Goal: Task Accomplishment & Management: Manage account settings

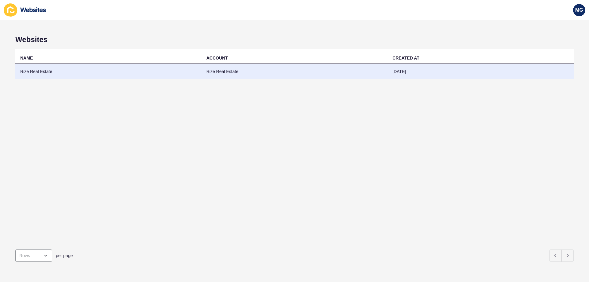
click at [31, 74] on td "Rize Real Estate" at bounding box center [108, 71] width 186 height 15
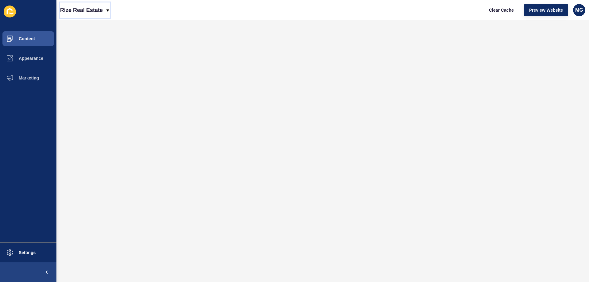
click at [96, 11] on p "Rize Real Estate" at bounding box center [81, 9] width 43 height 15
click at [91, 26] on div "Back to website list" at bounding box center [87, 28] width 44 height 11
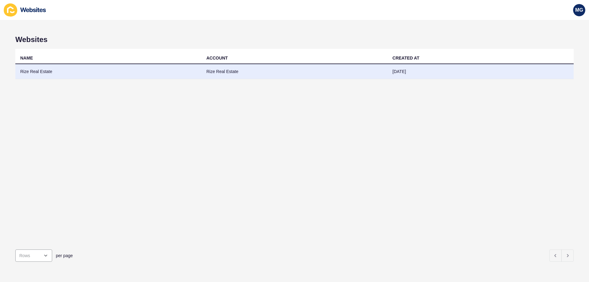
click at [44, 69] on td "Rize Real Estate" at bounding box center [108, 71] width 186 height 15
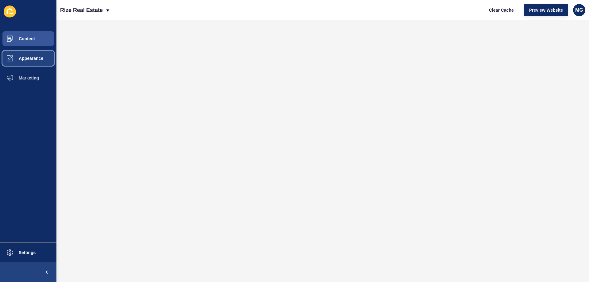
click at [32, 57] on span "Appearance" at bounding box center [21, 58] width 44 height 5
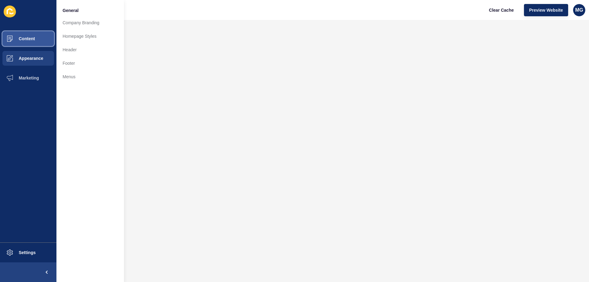
click at [39, 33] on button "Content" at bounding box center [28, 39] width 56 height 20
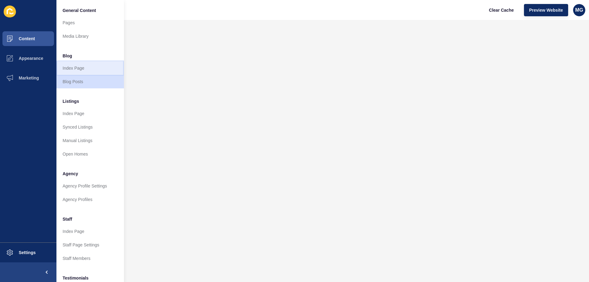
click at [87, 65] on link "Index Page" at bounding box center [89, 67] width 67 height 13
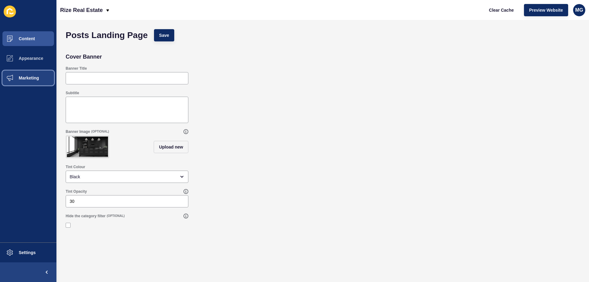
click at [31, 71] on button "Marketing" at bounding box center [28, 78] width 56 height 20
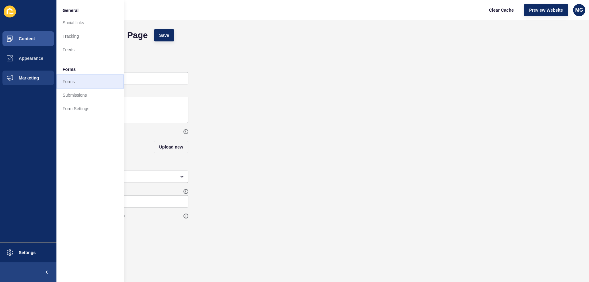
click at [70, 85] on link "Forms" at bounding box center [89, 81] width 67 height 13
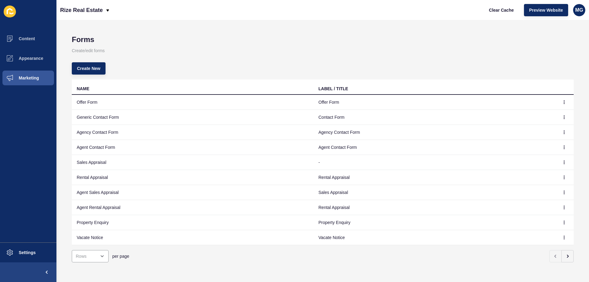
click at [94, 177] on td "Rental Appraisal" at bounding box center [193, 177] width 242 height 15
click at [562, 177] on icon "button" at bounding box center [564, 177] width 4 height 4
click at [532, 187] on link "Edit" at bounding box center [542, 189] width 43 height 13
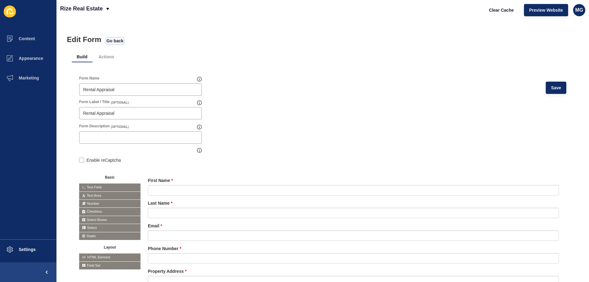
click at [115, 40] on span "Go back" at bounding box center [114, 41] width 17 height 6
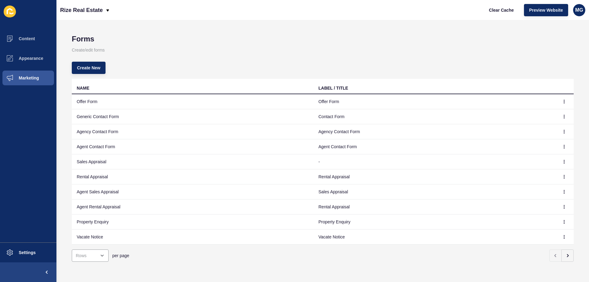
scroll to position [5, 0]
click at [36, 78] on span "Marketing" at bounding box center [19, 77] width 40 height 5
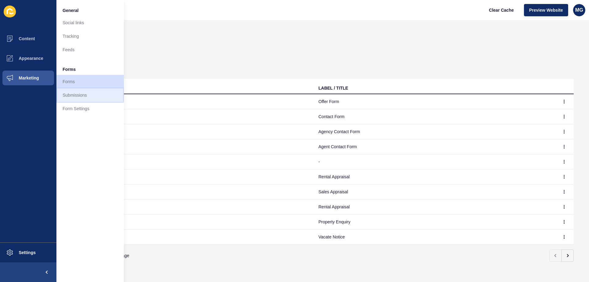
click at [75, 98] on link "Submissions" at bounding box center [89, 94] width 67 height 13
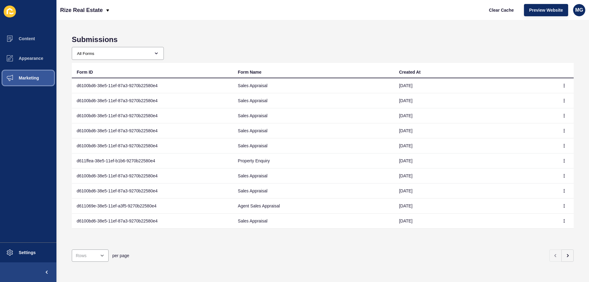
click at [24, 73] on button "Marketing" at bounding box center [28, 78] width 56 height 20
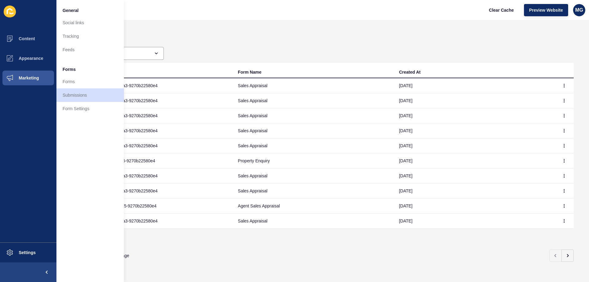
click at [285, 44] on div "Submissions All Forms Offer Form Generic Contact Form Agency Contact Form Agent…" at bounding box center [322, 151] width 532 height 262
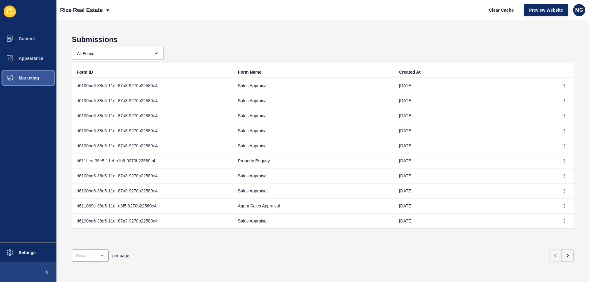
click at [40, 81] on button "Marketing" at bounding box center [28, 78] width 56 height 20
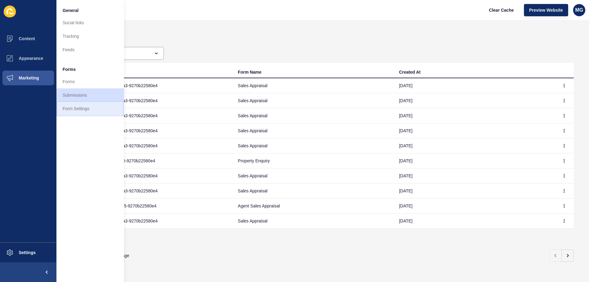
click at [79, 107] on link "Form Settings" at bounding box center [89, 108] width 67 height 13
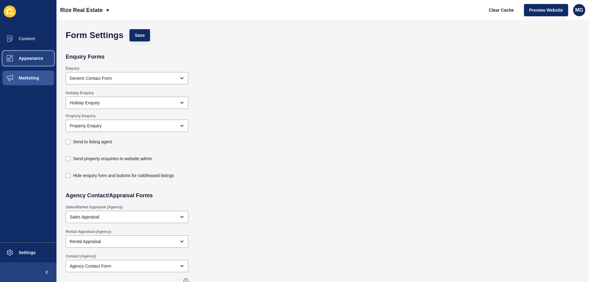
click at [23, 60] on span "Appearance" at bounding box center [21, 58] width 44 height 5
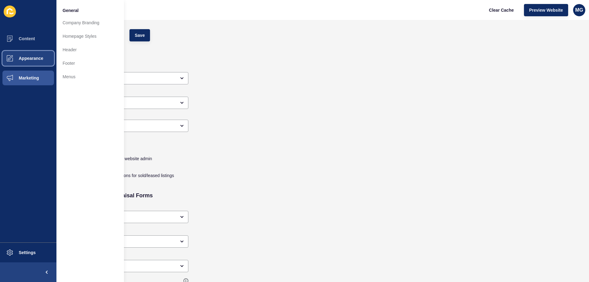
click at [41, 56] on span "Appearance" at bounding box center [21, 58] width 44 height 5
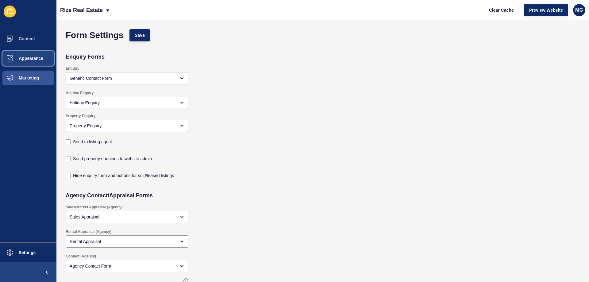
click at [41, 56] on span "Appearance" at bounding box center [21, 58] width 44 height 5
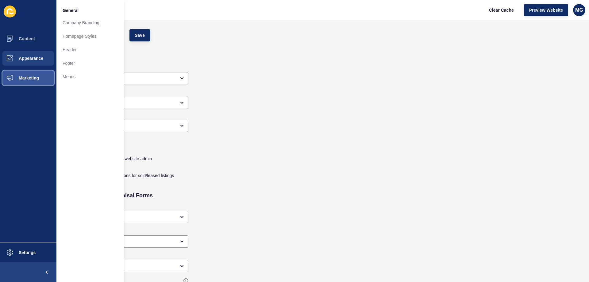
click at [42, 75] on button "Marketing" at bounding box center [28, 78] width 56 height 20
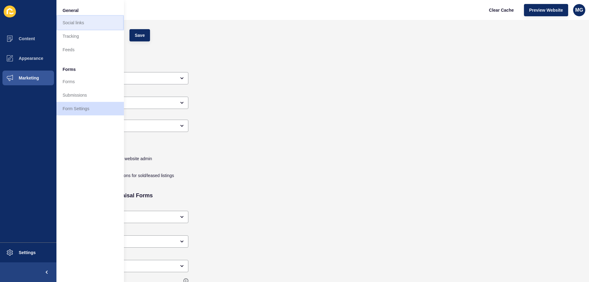
click at [95, 25] on link "Social links" at bounding box center [89, 22] width 67 height 13
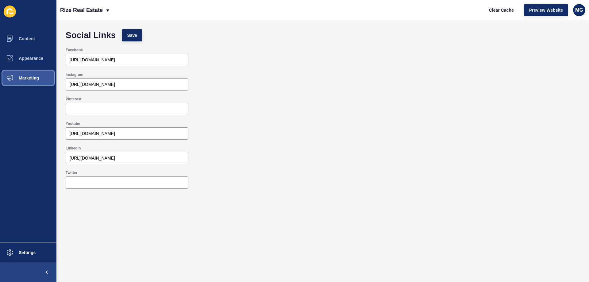
click at [27, 76] on span "Marketing" at bounding box center [19, 77] width 40 height 5
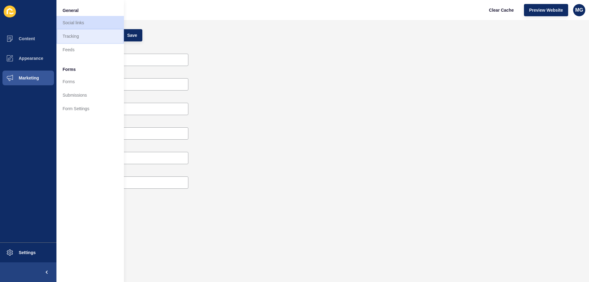
click at [75, 35] on link "Tracking" at bounding box center [89, 35] width 67 height 13
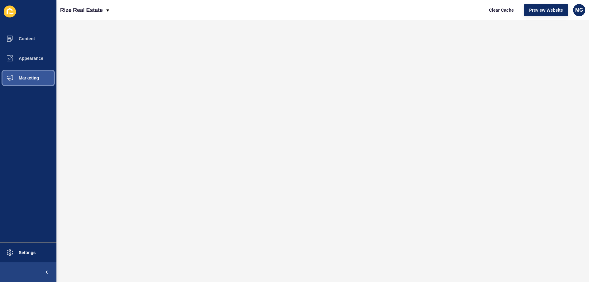
click at [21, 83] on button "Marketing" at bounding box center [28, 78] width 56 height 20
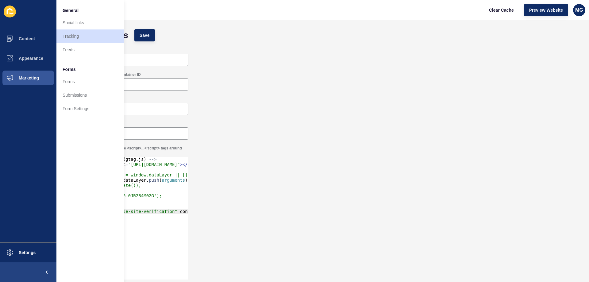
click at [296, 82] on div "[PERSON_NAME] Reach GTM Container ID" at bounding box center [323, 81] width 520 height 25
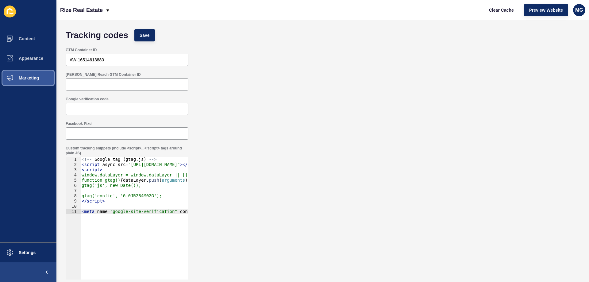
click at [27, 78] on span "Marketing" at bounding box center [19, 77] width 40 height 5
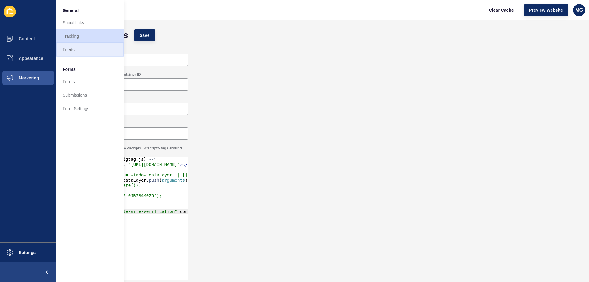
click at [77, 52] on link "Feeds" at bounding box center [89, 49] width 67 height 13
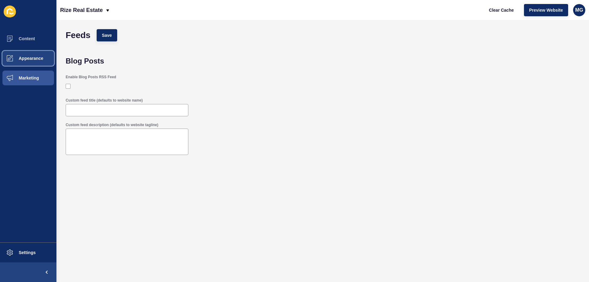
click at [33, 59] on span "Appearance" at bounding box center [21, 58] width 44 height 5
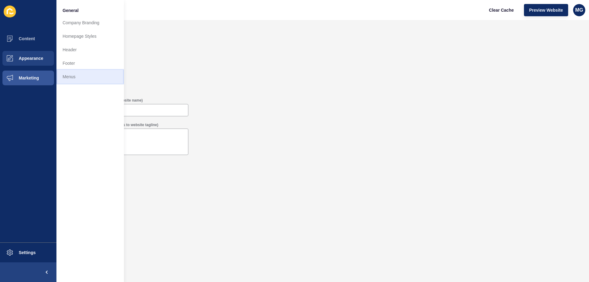
click at [78, 80] on link "Menus" at bounding box center [89, 76] width 67 height 13
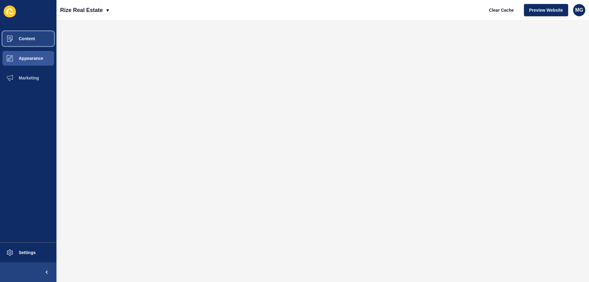
click at [35, 36] on button "Content" at bounding box center [28, 39] width 56 height 20
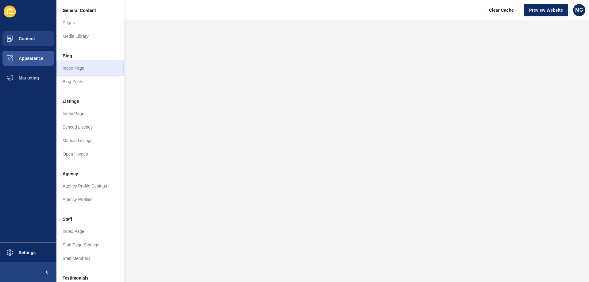
click at [85, 67] on link "Index Page" at bounding box center [89, 67] width 67 height 13
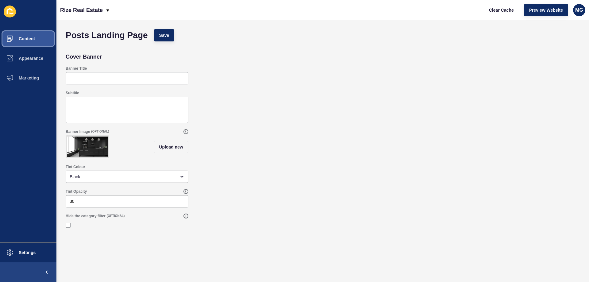
click at [32, 38] on span "Content" at bounding box center [17, 38] width 36 height 5
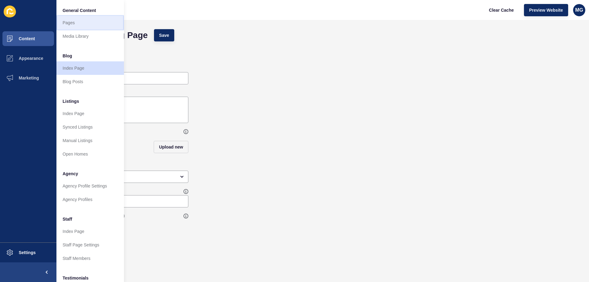
click at [77, 16] on link "Pages" at bounding box center [89, 22] width 67 height 13
